Goal: Task Accomplishment & Management: Manage account settings

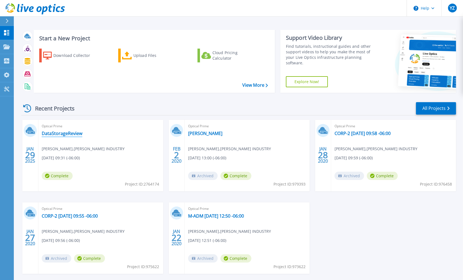
click at [48, 133] on link "DataStorageReview" at bounding box center [62, 134] width 41 height 6
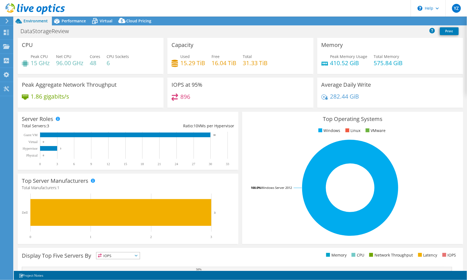
select select "USWest"
click at [131, 21] on span "Cloud Pricing" at bounding box center [138, 20] width 25 height 5
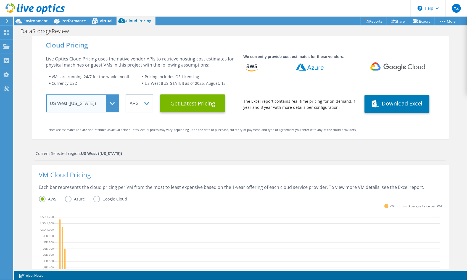
click at [112, 102] on select "Select a Region Asia Pacific (Hong Kong) Asia Pacific (Mumbai) Asia Pacific (Se…" at bounding box center [82, 103] width 73 height 18
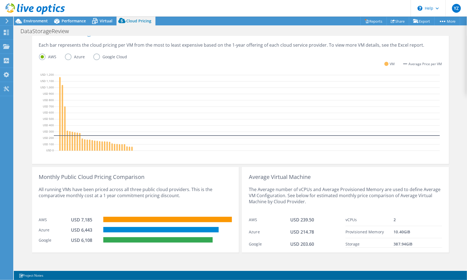
scroll to position [143, 0]
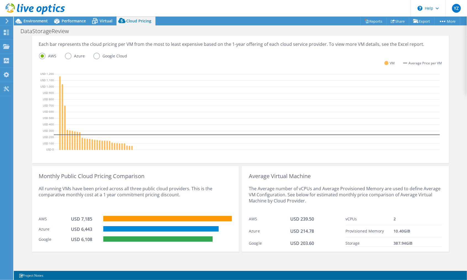
click at [65, 56] on label "Azure" at bounding box center [79, 56] width 28 height 7
click at [0, 0] on input "Azure" at bounding box center [0, 0] width 0 height 0
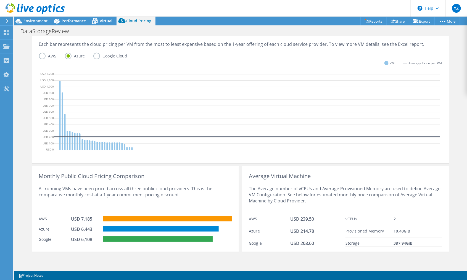
click at [94, 54] on label "Google Cloud" at bounding box center [114, 56] width 42 height 7
click at [0, 0] on input "Google Cloud" at bounding box center [0, 0] width 0 height 0
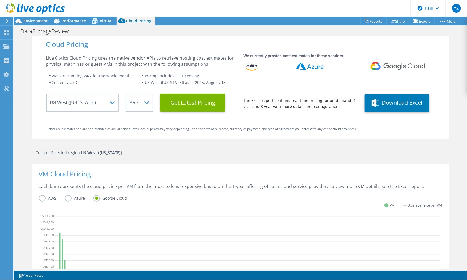
scroll to position [0, 0]
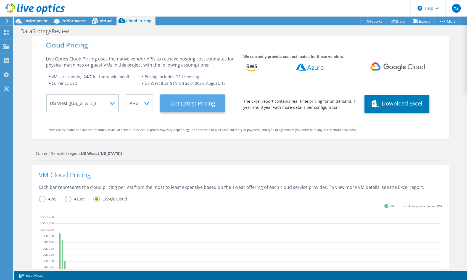
click at [190, 104] on Latest "Get Latest Pricing" at bounding box center [192, 103] width 65 height 18
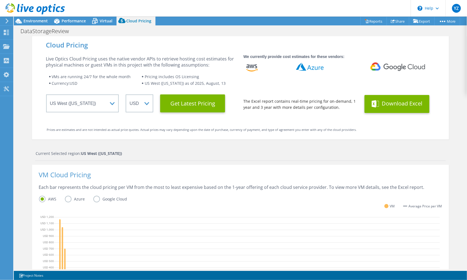
click at [393, 104] on button "Download Excel" at bounding box center [396, 104] width 65 height 18
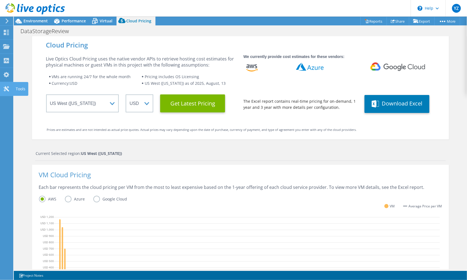
click at [4, 88] on use at bounding box center [6, 88] width 5 height 5
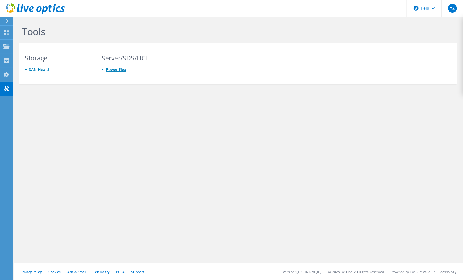
click at [112, 70] on link "Power Flex" at bounding box center [116, 69] width 20 height 5
click at [23, 46] on div "Projects" at bounding box center [26, 47] width 27 height 14
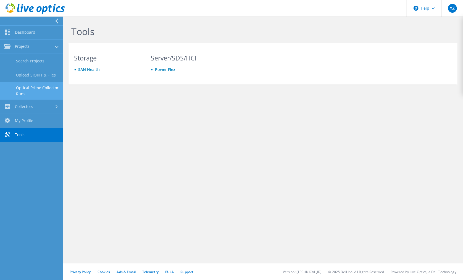
click at [22, 88] on link "Optical Prime Collector Runs" at bounding box center [31, 91] width 63 height 18
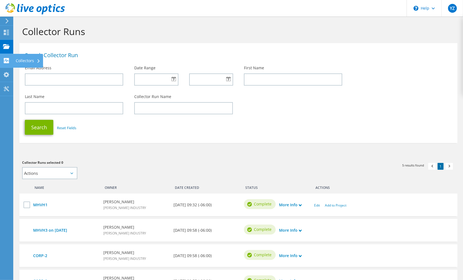
click at [26, 61] on div "Collectors" at bounding box center [28, 61] width 30 height 14
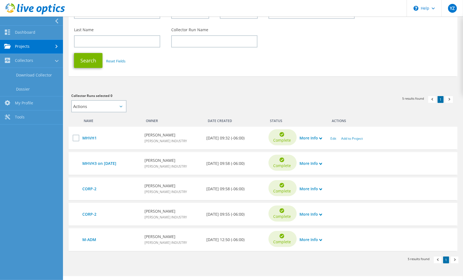
scroll to position [79, 0]
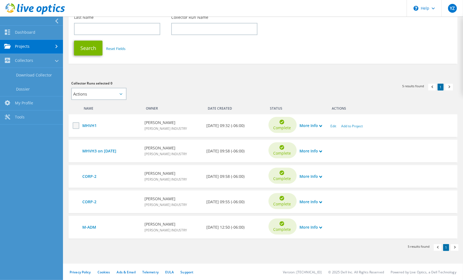
click at [75, 125] on label at bounding box center [77, 125] width 8 height 7
click at [0, 0] on input "checkbox" at bounding box center [0, 0] width 0 height 0
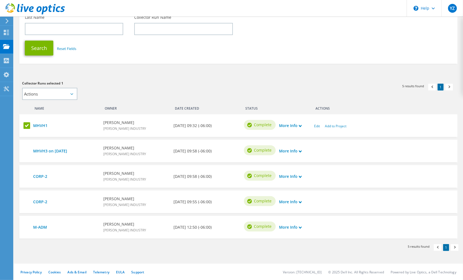
click at [71, 94] on icon at bounding box center [71, 94] width 3 height 2
click at [35, 94] on select "Actions Add to new project Add to existing project" at bounding box center [49, 94] width 55 height 12
click at [316, 127] on link "Edit" at bounding box center [317, 126] width 6 height 5
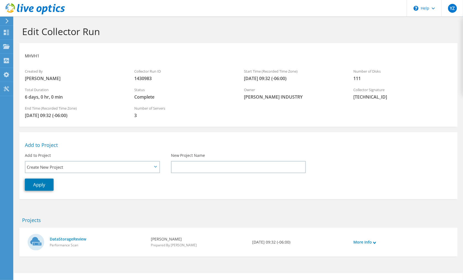
scroll to position [9, 0]
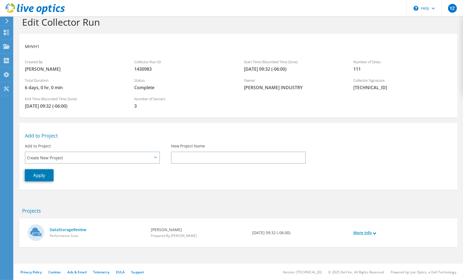
click at [359, 233] on link "More Info" at bounding box center [364, 233] width 23 height 6
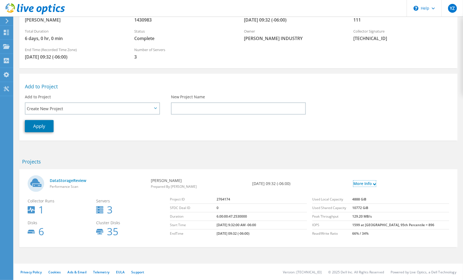
scroll to position [0, 0]
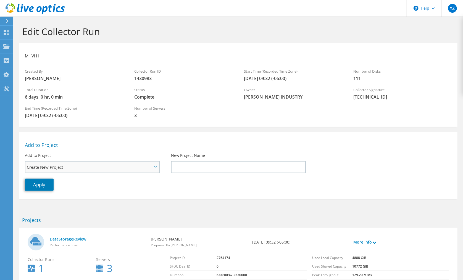
click at [145, 167] on span "Create New Project" at bounding box center [89, 167] width 125 height 7
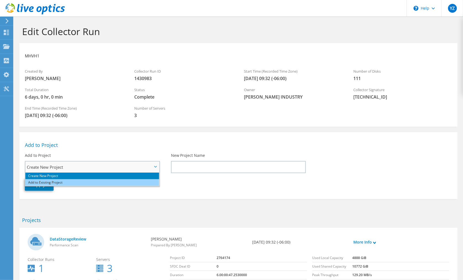
click at [65, 182] on li "Add to Existing Project" at bounding box center [92, 182] width 134 height 7
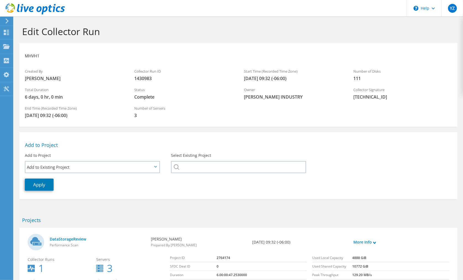
click at [176, 167] on div at bounding box center [238, 167] width 135 height 12
click at [4, 19] on div at bounding box center [6, 20] width 6 height 5
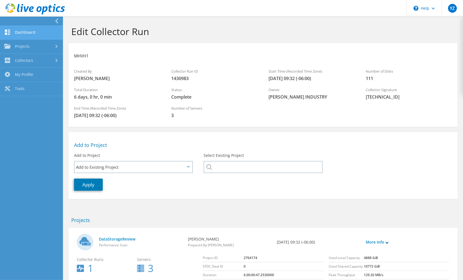
click at [23, 32] on link "Dashboard" at bounding box center [31, 33] width 63 height 14
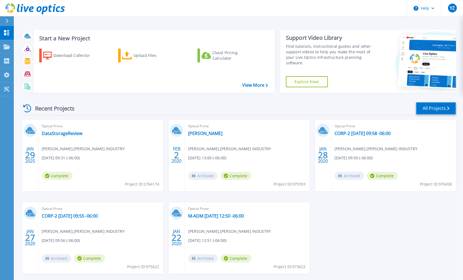
click at [438, 107] on link "All Projects" at bounding box center [436, 108] width 40 height 12
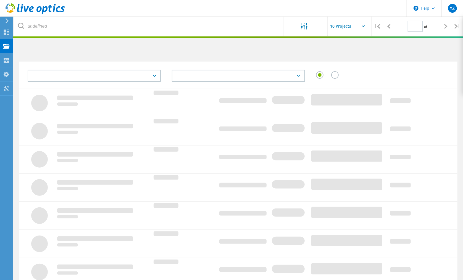
type input "1"
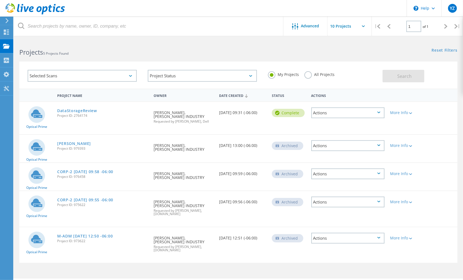
click at [380, 112] on icon at bounding box center [378, 113] width 3 height 2
click at [378, 168] on div "Actions" at bounding box center [347, 173] width 73 height 11
click at [324, 179] on div "Delete" at bounding box center [348, 182] width 72 height 9
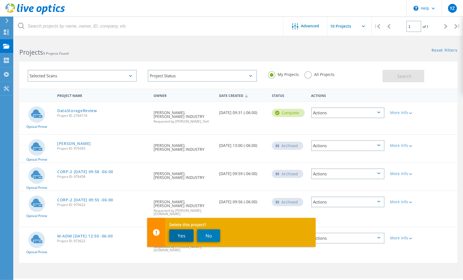
click at [186, 236] on button "Yes" at bounding box center [181, 235] width 24 height 12
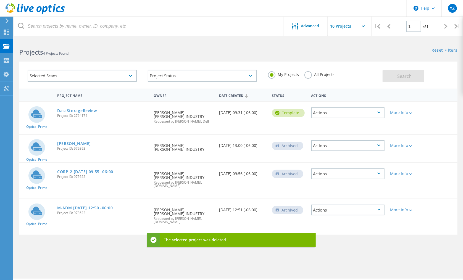
click at [380, 209] on icon at bounding box center [378, 210] width 3 height 2
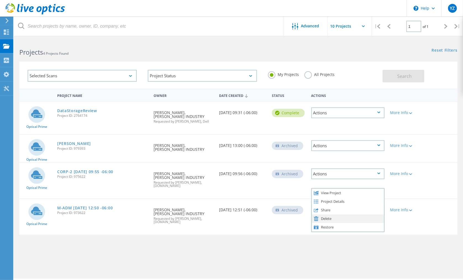
click at [327, 214] on div "Delete" at bounding box center [348, 218] width 72 height 9
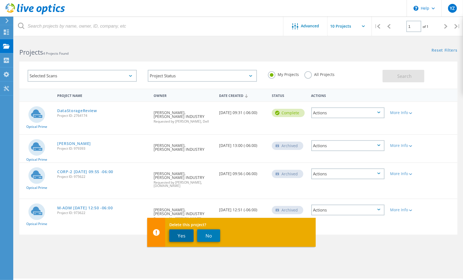
click at [186, 234] on button "Yes" at bounding box center [181, 235] width 24 height 12
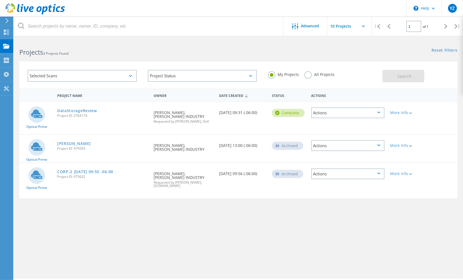
click at [378, 173] on icon at bounding box center [378, 174] width 3 height 2
click at [325, 179] on div "Delete" at bounding box center [348, 182] width 72 height 9
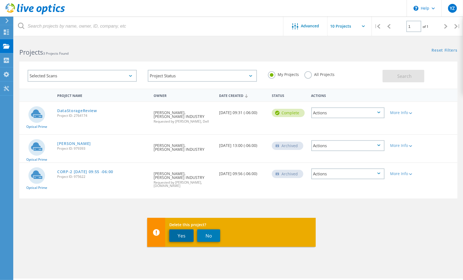
click at [175, 235] on button "Yes" at bounding box center [181, 235] width 24 height 12
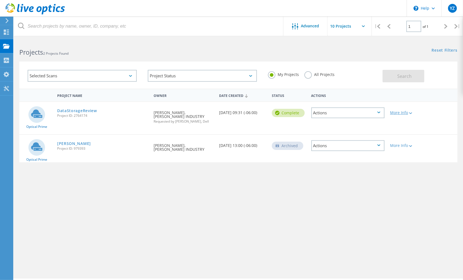
click at [412, 113] on icon at bounding box center [410, 113] width 3 height 2
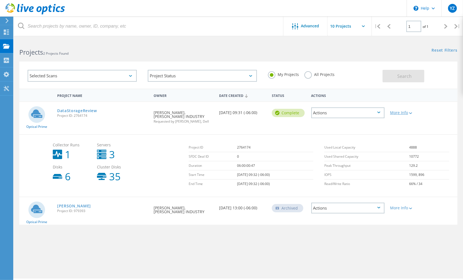
click at [412, 113] on icon at bounding box center [410, 113] width 3 height 2
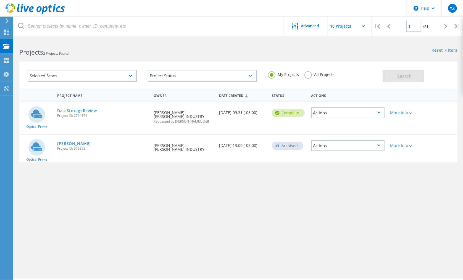
click at [378, 111] on div "Actions" at bounding box center [347, 112] width 73 height 11
click at [325, 108] on div "Project Details" at bounding box center [348, 108] width 72 height 9
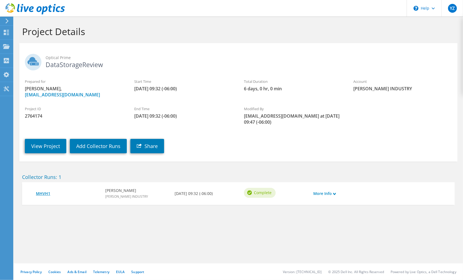
click at [42, 194] on link "MHVH1" at bounding box center [68, 193] width 64 height 6
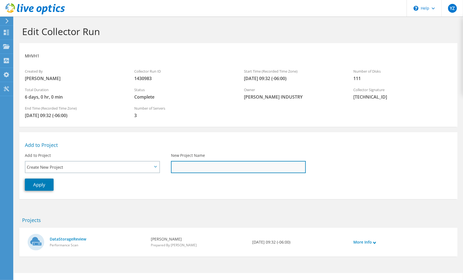
click at [188, 166] on input "New Project Name" at bounding box center [238, 167] width 135 height 12
type input "DR Pricing"
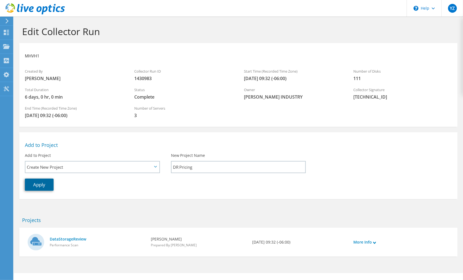
click at [36, 184] on link "Apply" at bounding box center [39, 185] width 29 height 12
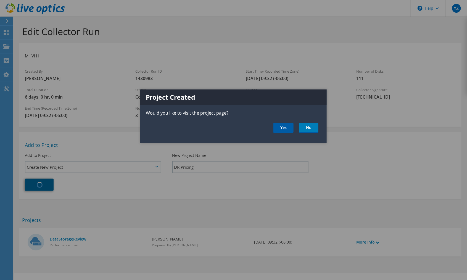
click at [282, 129] on link "Yes" at bounding box center [283, 128] width 20 height 10
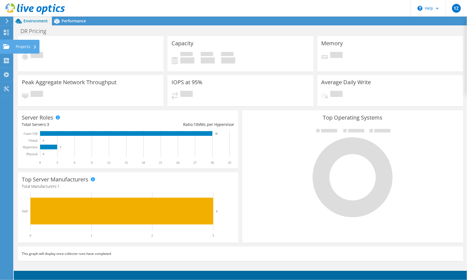
click at [20, 46] on div "Projects" at bounding box center [26, 47] width 27 height 14
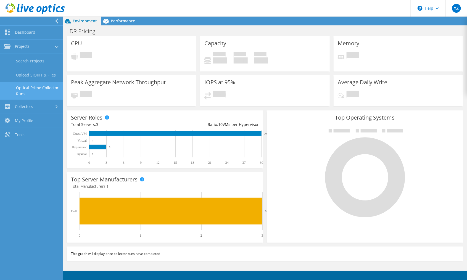
click at [33, 91] on link "Optical Prime Collector Runs" at bounding box center [31, 91] width 63 height 18
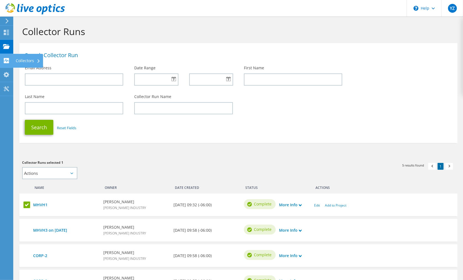
click at [27, 61] on div "Collectors" at bounding box center [28, 61] width 30 height 14
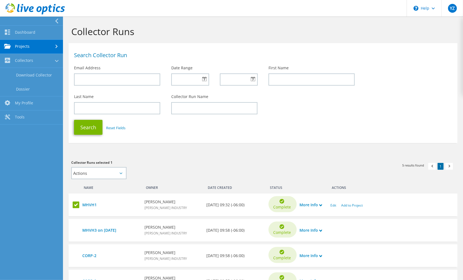
click at [46, 45] on link "Projects" at bounding box center [31, 47] width 63 height 14
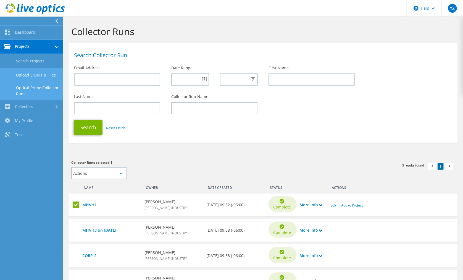
click at [28, 74] on link "Upload SIOKIT & Files" at bounding box center [31, 75] width 63 height 14
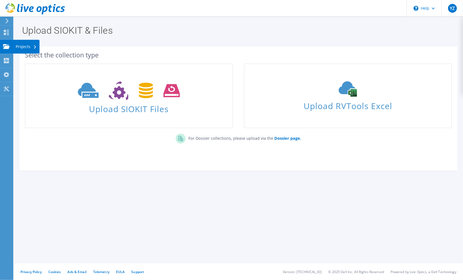
click at [17, 47] on div "Projects" at bounding box center [26, 47] width 27 height 14
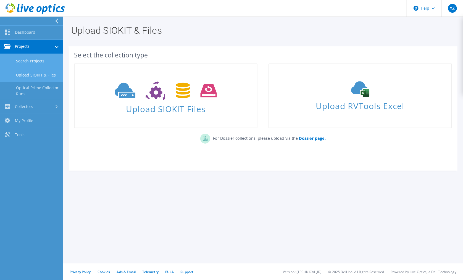
click at [25, 61] on link "Search Projects" at bounding box center [31, 61] width 63 height 14
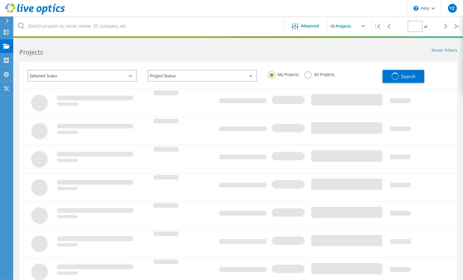
type input "1"
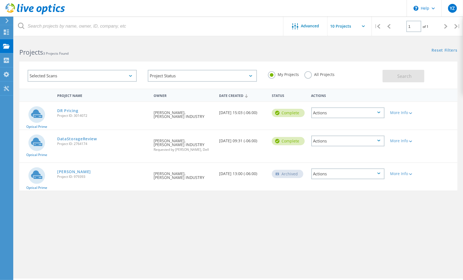
click at [380, 112] on icon at bounding box center [378, 113] width 3 height 2
click at [107, 114] on span "Project ID: 3014072" at bounding box center [102, 115] width 91 height 3
click at [65, 111] on link "DR Pricing" at bounding box center [67, 111] width 21 height 4
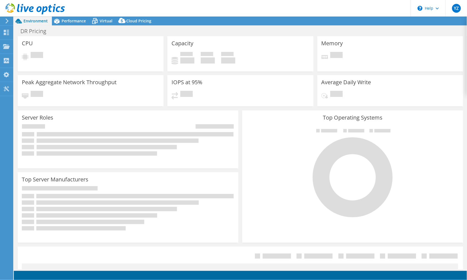
select select "USD"
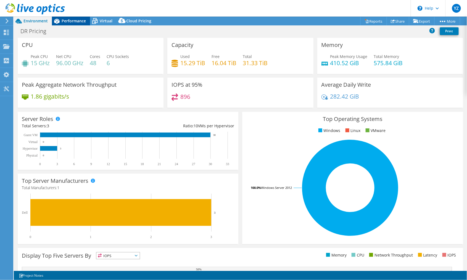
click at [68, 19] on span "Performance" at bounding box center [74, 20] width 24 height 5
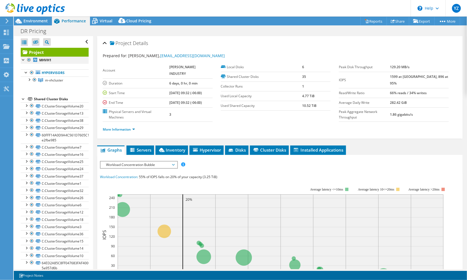
click at [24, 59] on div at bounding box center [24, 60] width 6 height 6
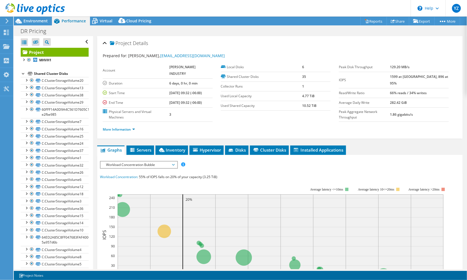
click at [23, 75] on div at bounding box center [24, 73] width 6 height 6
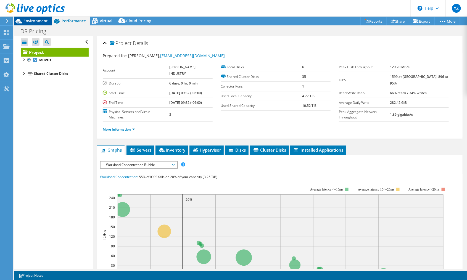
click at [38, 20] on span "Environment" at bounding box center [35, 20] width 24 height 5
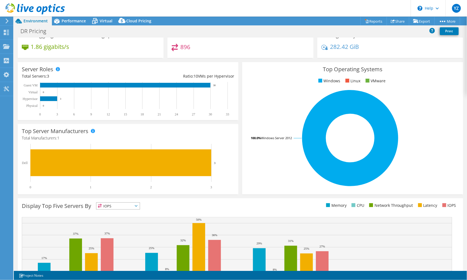
scroll to position [88, 0]
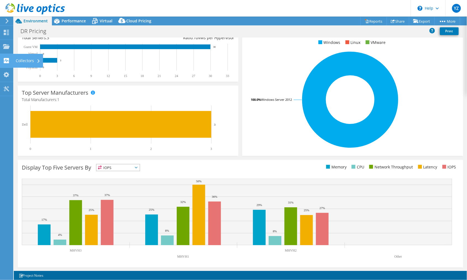
click at [22, 61] on div "Collectors" at bounding box center [28, 61] width 30 height 14
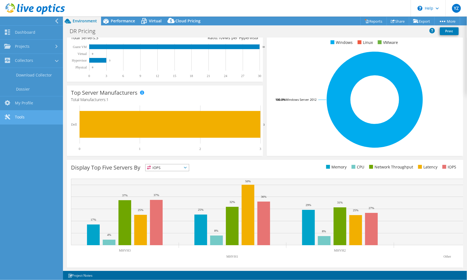
click at [17, 119] on link "Tools" at bounding box center [31, 117] width 63 height 14
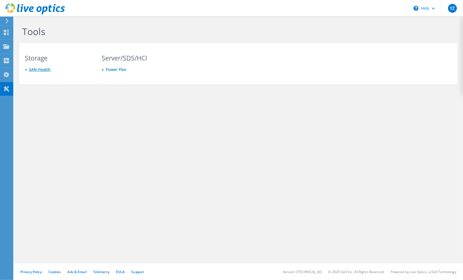
click at [37, 70] on link "SAN Health" at bounding box center [40, 69] width 22 height 5
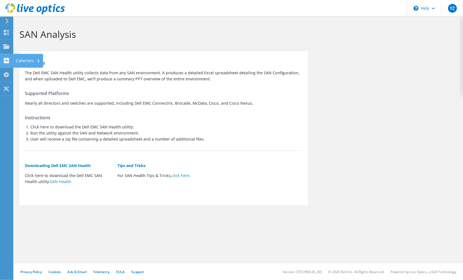
click at [18, 60] on div "Collectors" at bounding box center [28, 61] width 30 height 14
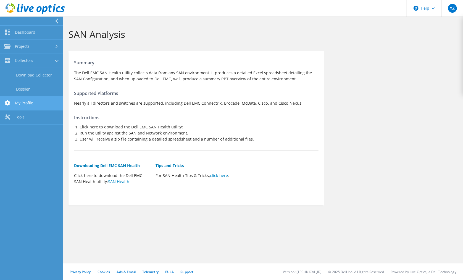
click at [25, 102] on link "My Profile" at bounding box center [31, 103] width 63 height 14
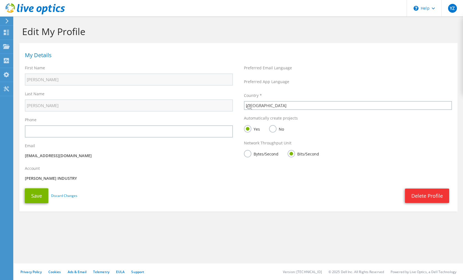
select select "224"
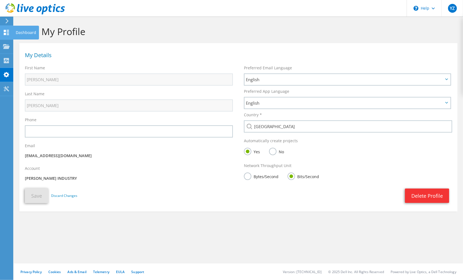
click at [7, 35] on div at bounding box center [6, 33] width 7 height 6
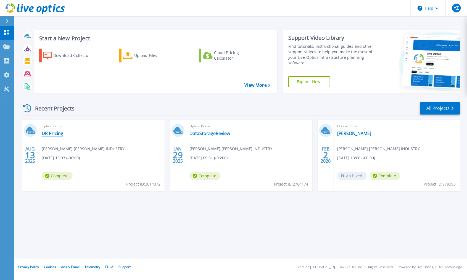
click at [49, 133] on link "DR Pricing" at bounding box center [53, 134] width 22 height 6
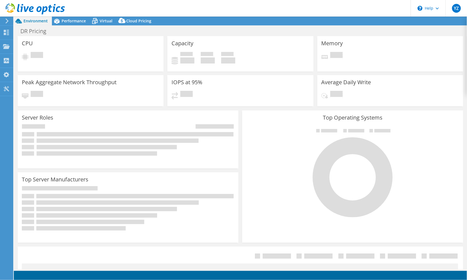
select select "USD"
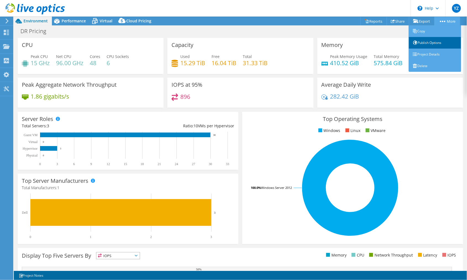
click at [436, 42] on link "Publish Options" at bounding box center [435, 43] width 52 height 12
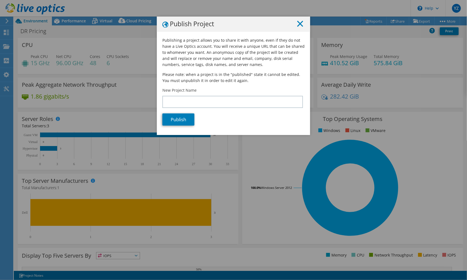
click at [297, 24] on line at bounding box center [300, 24] width 6 height 6
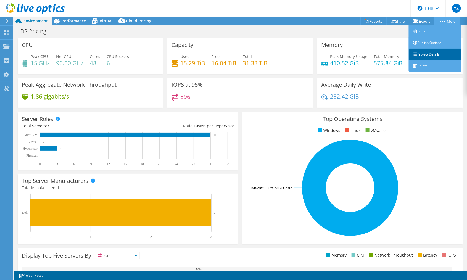
click at [420, 53] on link "Project Details" at bounding box center [435, 55] width 52 height 12
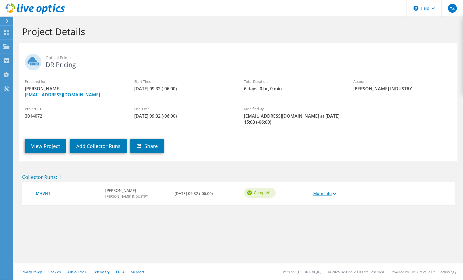
click at [324, 194] on link "More Info" at bounding box center [324, 193] width 23 height 6
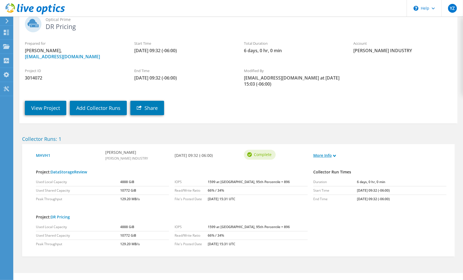
scroll to position [47, 0]
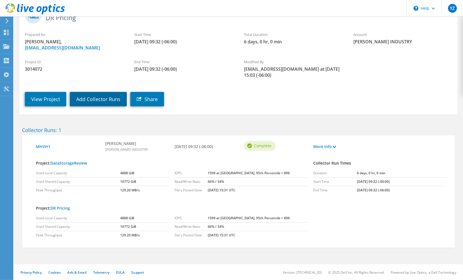
click at [97, 101] on link "Add Collector Runs" at bounding box center [98, 99] width 57 height 14
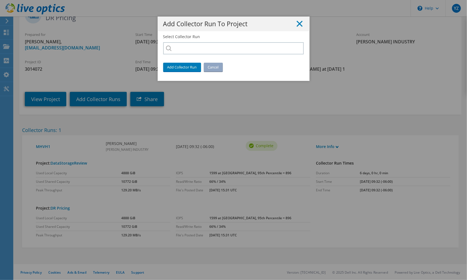
click at [298, 23] on icon at bounding box center [299, 24] width 6 height 6
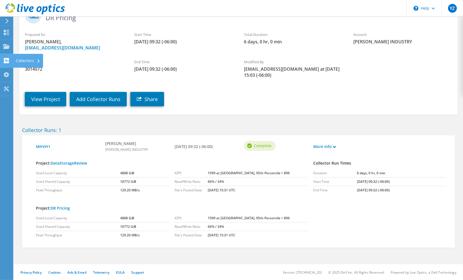
click at [18, 60] on div "Collectors" at bounding box center [28, 61] width 30 height 14
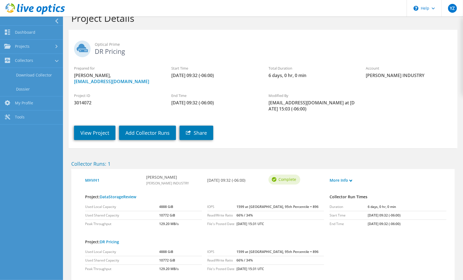
scroll to position [0, 0]
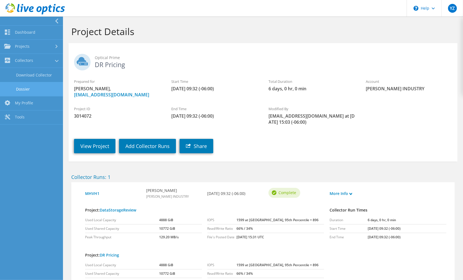
click at [23, 89] on link "Dossier" at bounding box center [31, 89] width 63 height 14
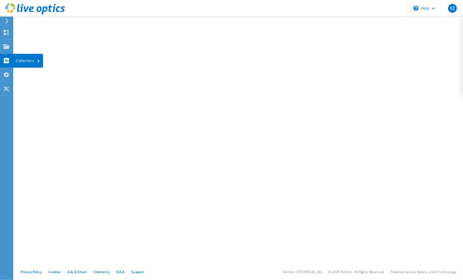
click at [26, 62] on div "Collectors" at bounding box center [28, 61] width 30 height 14
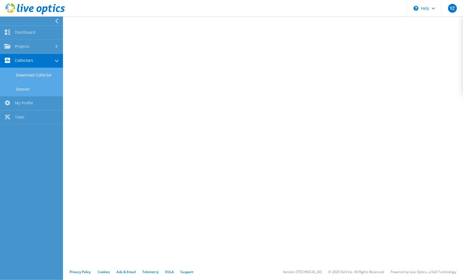
click at [32, 74] on link "Download Collector" at bounding box center [31, 75] width 63 height 14
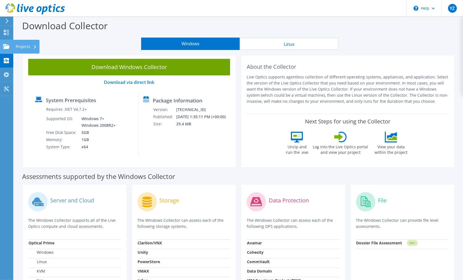
click at [22, 47] on div "Projects" at bounding box center [26, 47] width 27 height 14
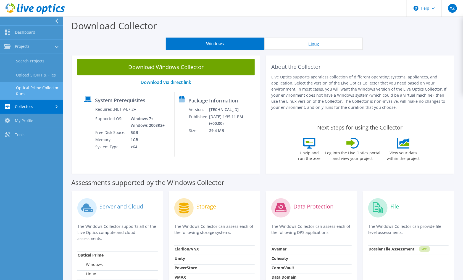
click at [33, 87] on link "Optical Prime Collector Runs" at bounding box center [31, 91] width 63 height 18
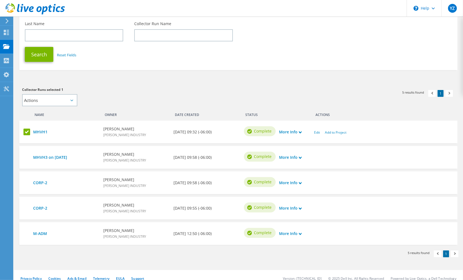
scroll to position [79, 0]
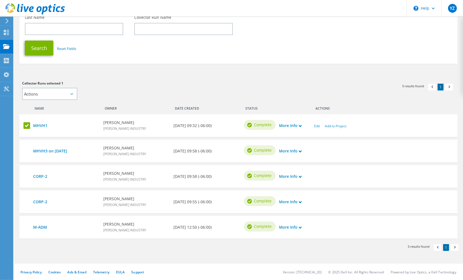
click at [71, 93] on icon at bounding box center [71, 94] width 3 height 2
click at [38, 93] on select "Actions Add to new project Add to existing project" at bounding box center [49, 94] width 55 height 12
click at [317, 127] on link "Edit" at bounding box center [317, 126] width 6 height 5
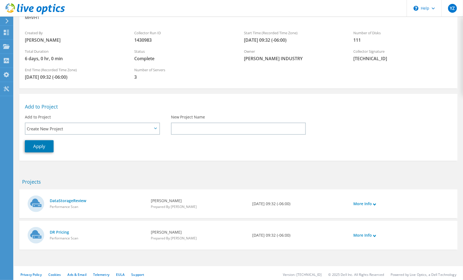
scroll to position [41, 0]
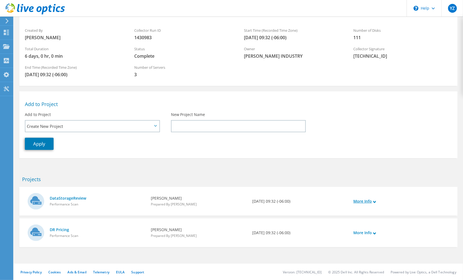
click at [374, 203] on icon at bounding box center [374, 201] width 3 height 3
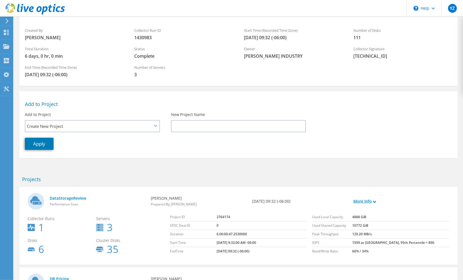
scroll to position [90, 0]
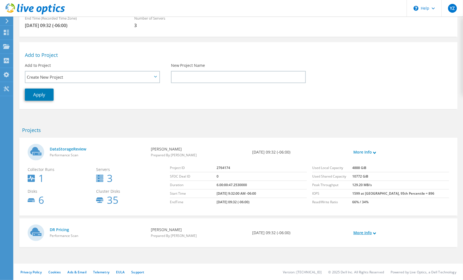
click at [374, 234] on icon at bounding box center [374, 233] width 3 height 3
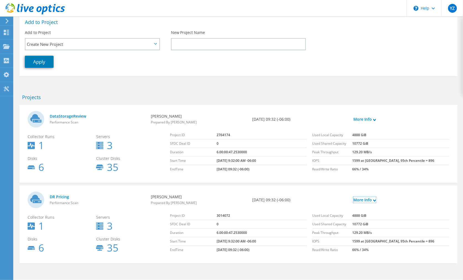
scroll to position [139, 0]
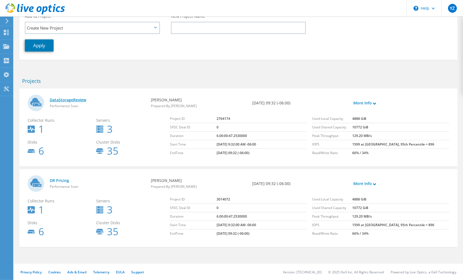
drag, startPoint x: 57, startPoint y: 98, endPoint x: 52, endPoint y: 100, distance: 4.9
click at [52, 100] on link "DataStorageReview" at bounding box center [98, 100] width 96 height 6
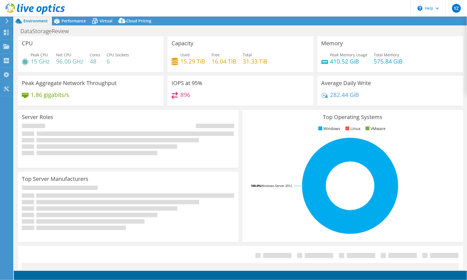
select select "USWest"
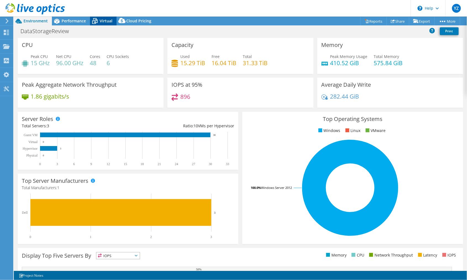
click at [100, 22] on span "Virtual" at bounding box center [106, 20] width 13 height 5
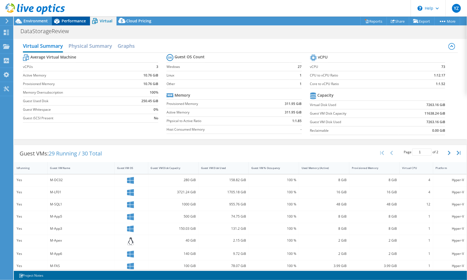
click at [74, 22] on span "Performance" at bounding box center [74, 20] width 24 height 5
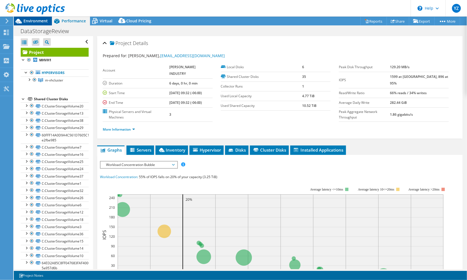
click at [32, 21] on span "Environment" at bounding box center [35, 20] width 24 height 5
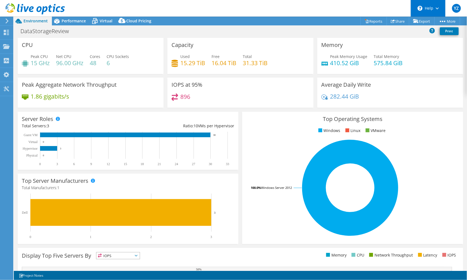
click at [436, 9] on div "\n Help" at bounding box center [427, 8] width 35 height 17
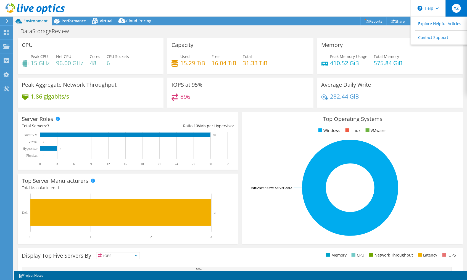
click at [457, 8] on span "YZ" at bounding box center [456, 8] width 9 height 9
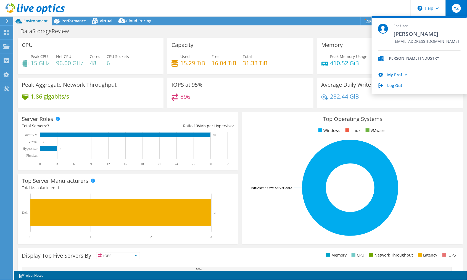
click at [14, 8] on use at bounding box center [35, 8] width 59 height 11
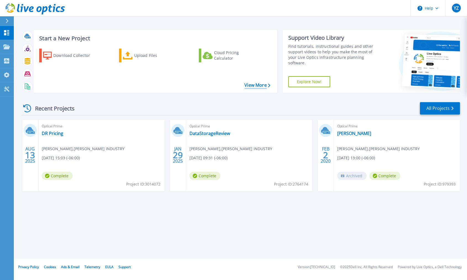
click at [258, 85] on link "View More" at bounding box center [258, 85] width 26 height 5
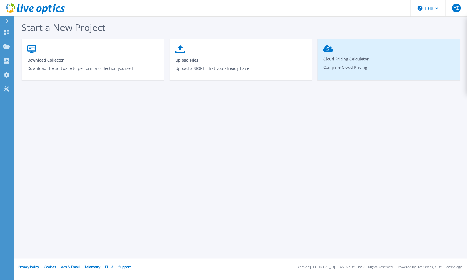
click at [333, 63] on link "Cloud Pricing Calculator Compare Cloud Pricing" at bounding box center [388, 62] width 142 height 39
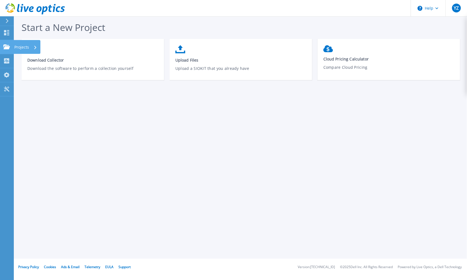
click at [17, 47] on p "Projects" at bounding box center [21, 47] width 15 height 14
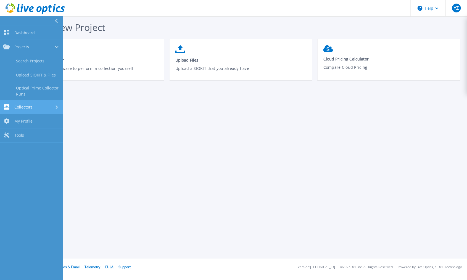
click at [36, 108] on div "Collectors" at bounding box center [31, 106] width 56 height 5
click at [32, 106] on link "My Profile My Profile" at bounding box center [31, 104] width 63 height 14
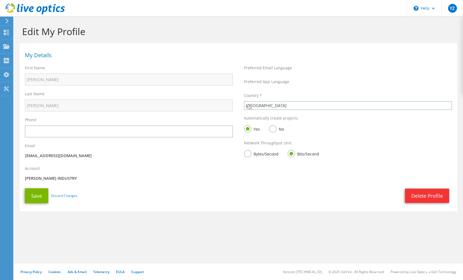
select select "224"
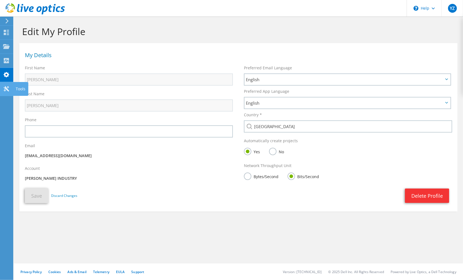
click at [17, 88] on div "Tools" at bounding box center [20, 89] width 15 height 14
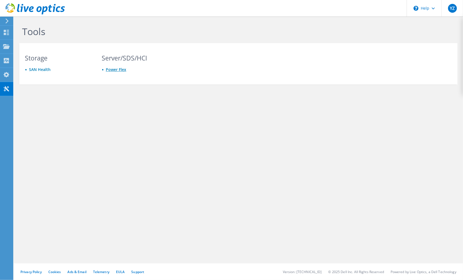
click at [114, 71] on link "Power Flex" at bounding box center [116, 69] width 20 height 5
drag, startPoint x: 76, startPoint y: 99, endPoint x: 70, endPoint y: 95, distance: 7.5
click at [76, 98] on div "Tools Storage [GEOGRAPHIC_DATA] Server/SDS/HCI Power Flex" at bounding box center [238, 67] width 449 height 101
click at [21, 60] on div "Collectors" at bounding box center [28, 61] width 30 height 14
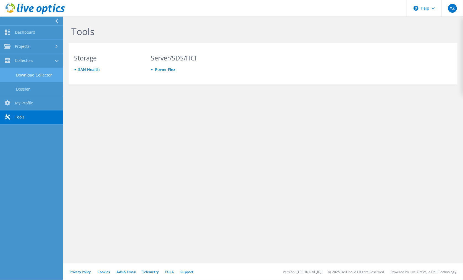
click at [27, 75] on link "Download Collector" at bounding box center [31, 75] width 63 height 14
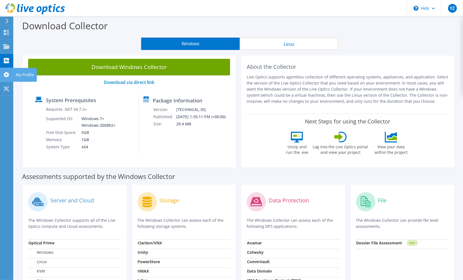
click at [8, 74] on use at bounding box center [7, 74] width 6 height 5
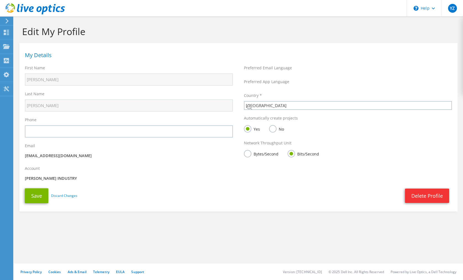
select select "224"
